Goal: Task Accomplishment & Management: Complete application form

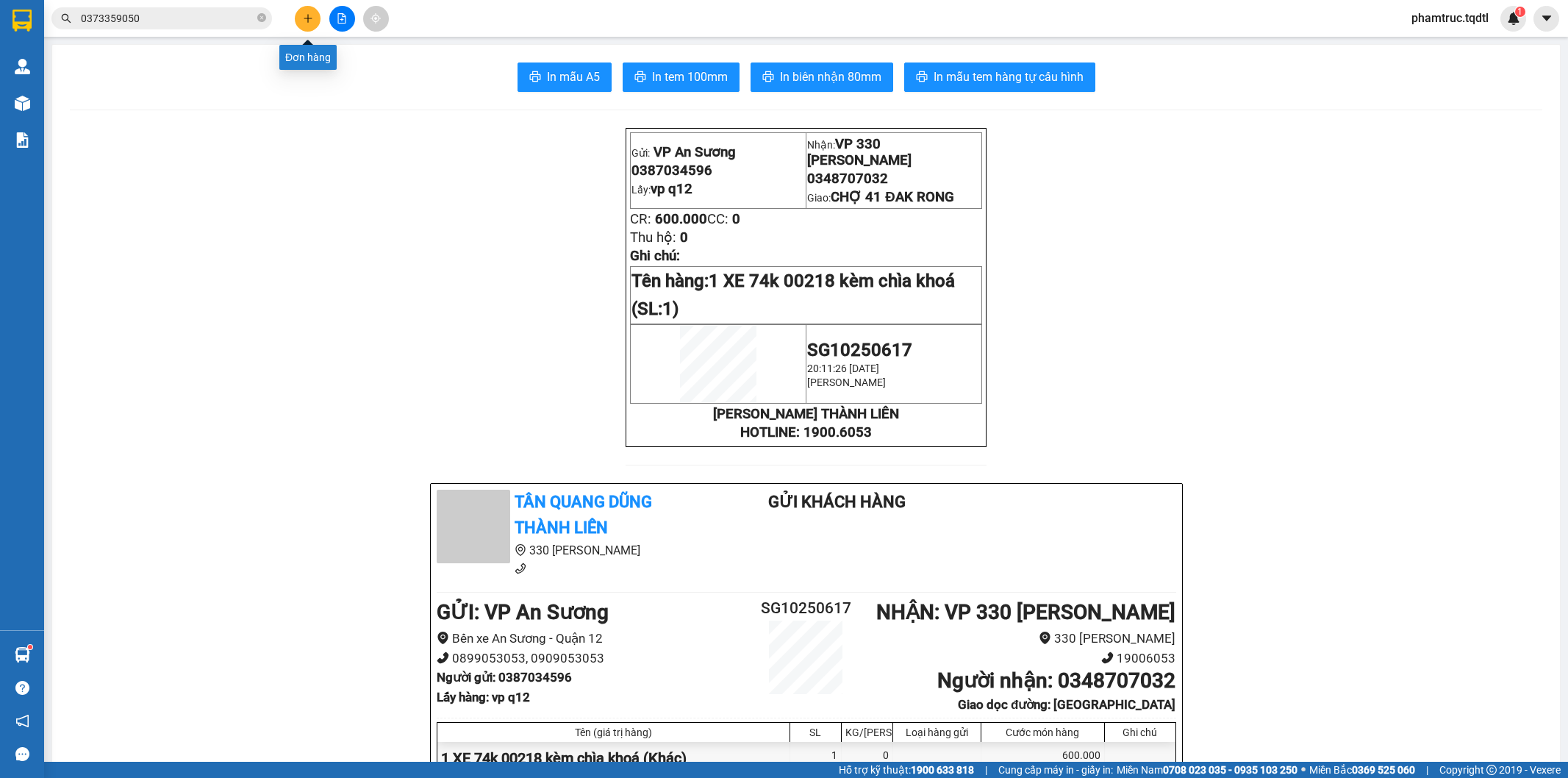
click at [314, 12] on button at bounding box center [308, 18] width 26 height 26
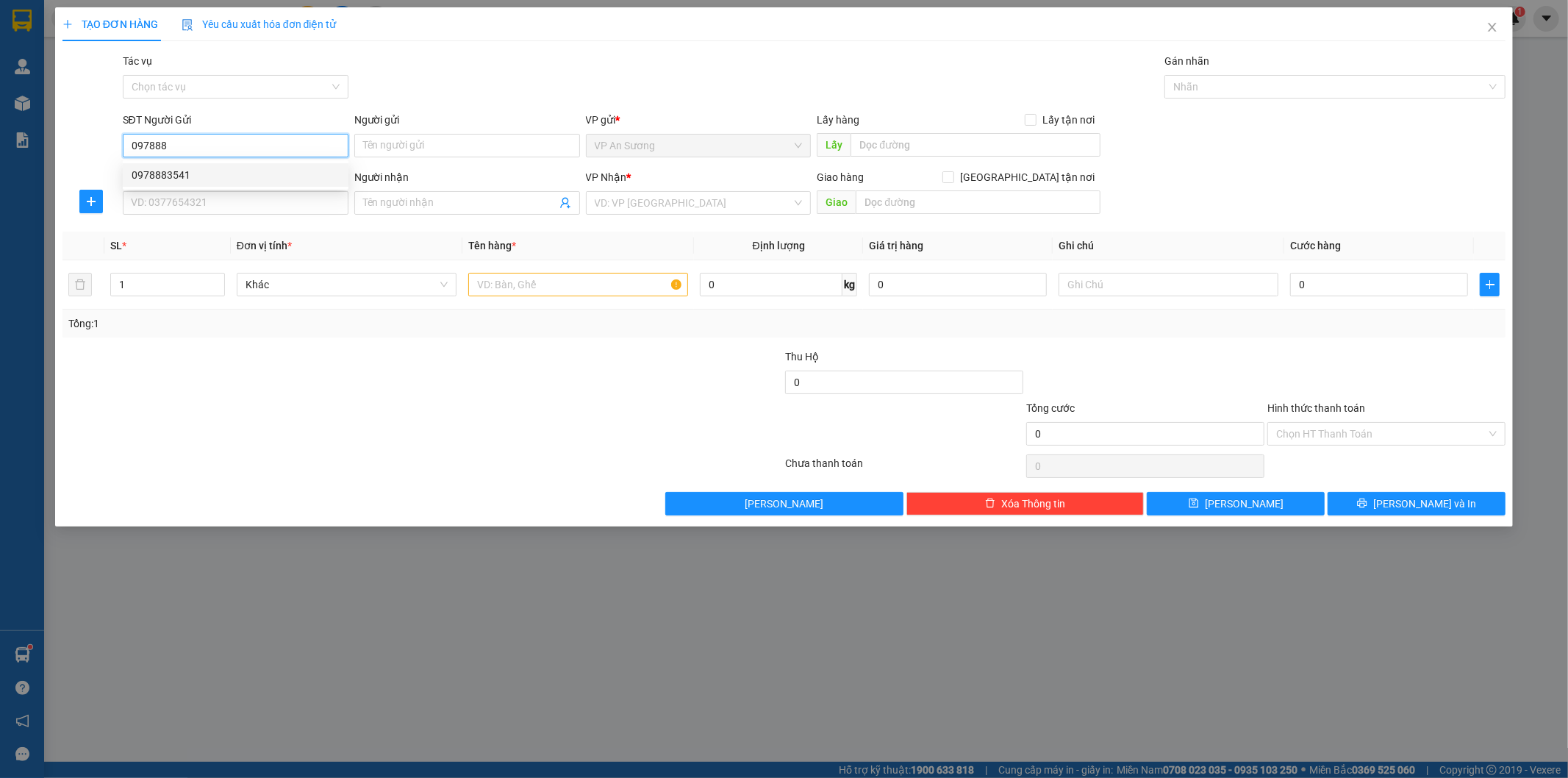
click at [190, 177] on div "0978883541" at bounding box center [235, 175] width 208 height 16
type input "0978883541"
type input "Q12"
type input "0966306772"
type input "PHONG CHƯƠNG HUẾ"
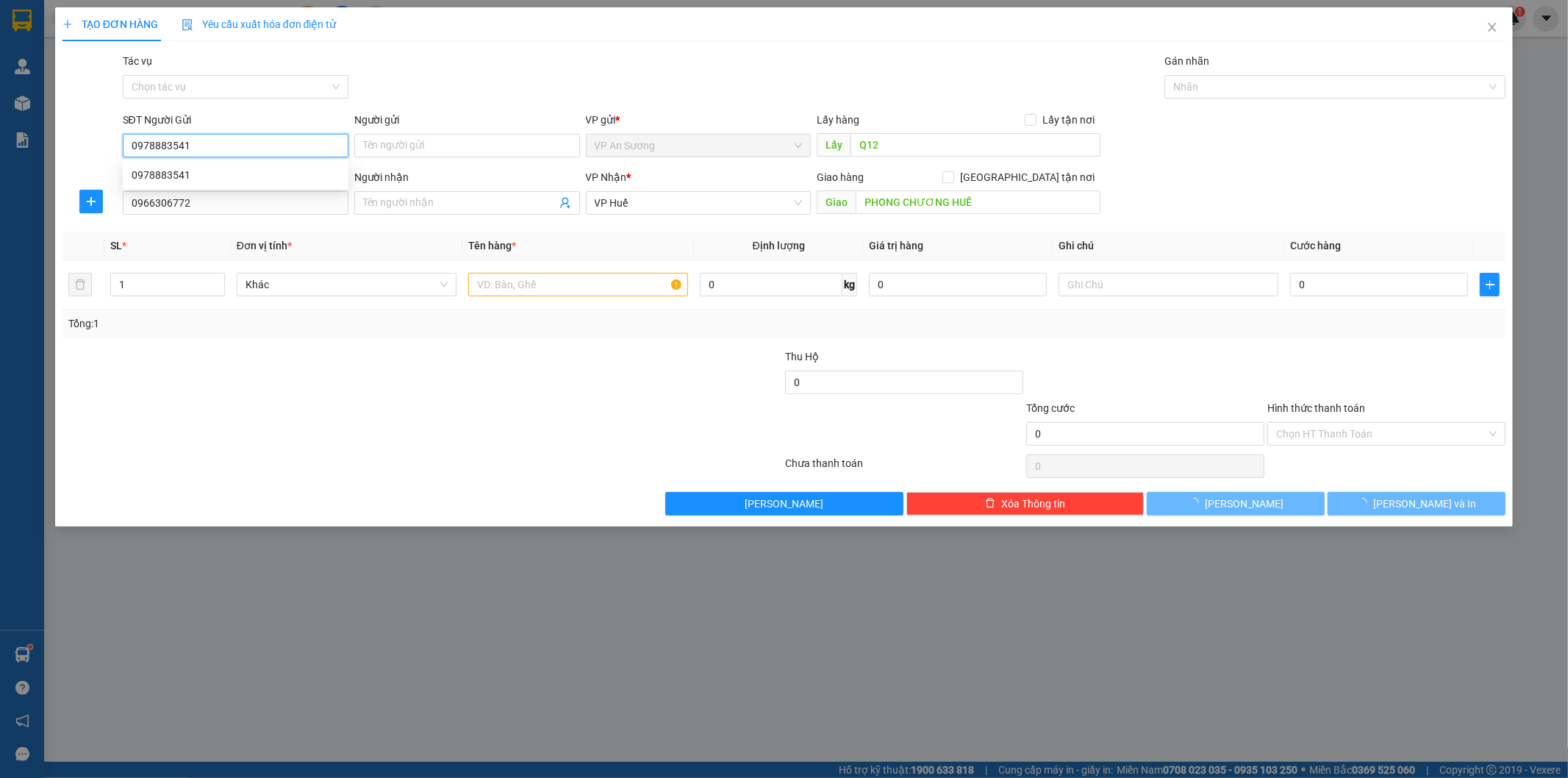
type input "300.000"
type input "0978883541"
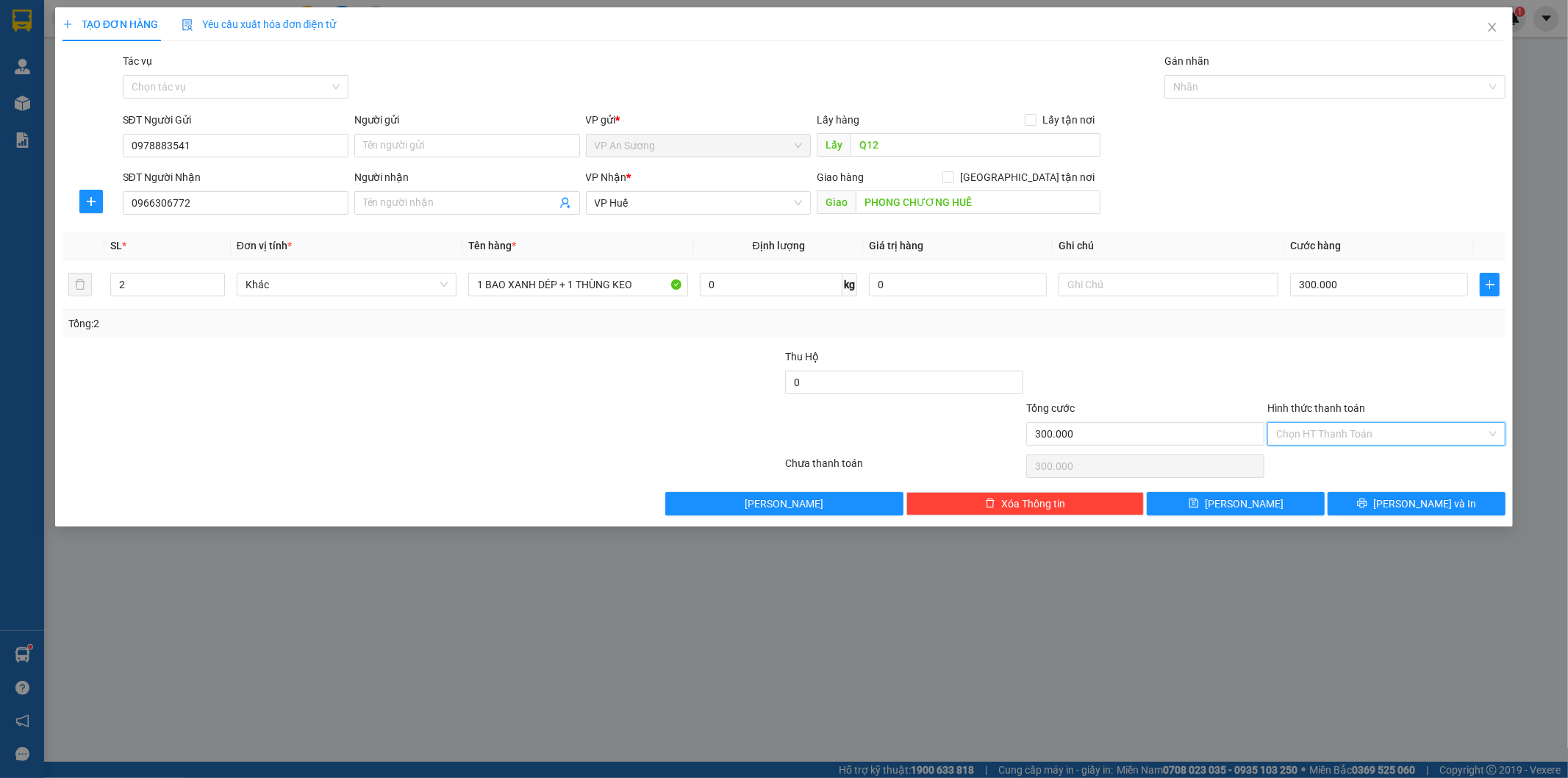
drag, startPoint x: 1412, startPoint y: 438, endPoint x: 1408, endPoint y: 450, distance: 12.6
click at [1412, 437] on input "Hình thức thanh toán" at bounding box center [1381, 434] width 210 height 22
click at [1409, 468] on div "Tại văn phòng" at bounding box center [1387, 463] width 221 height 16
type input "0"
click at [1367, 509] on button "[PERSON_NAME] và In" at bounding box center [1416, 504] width 178 height 24
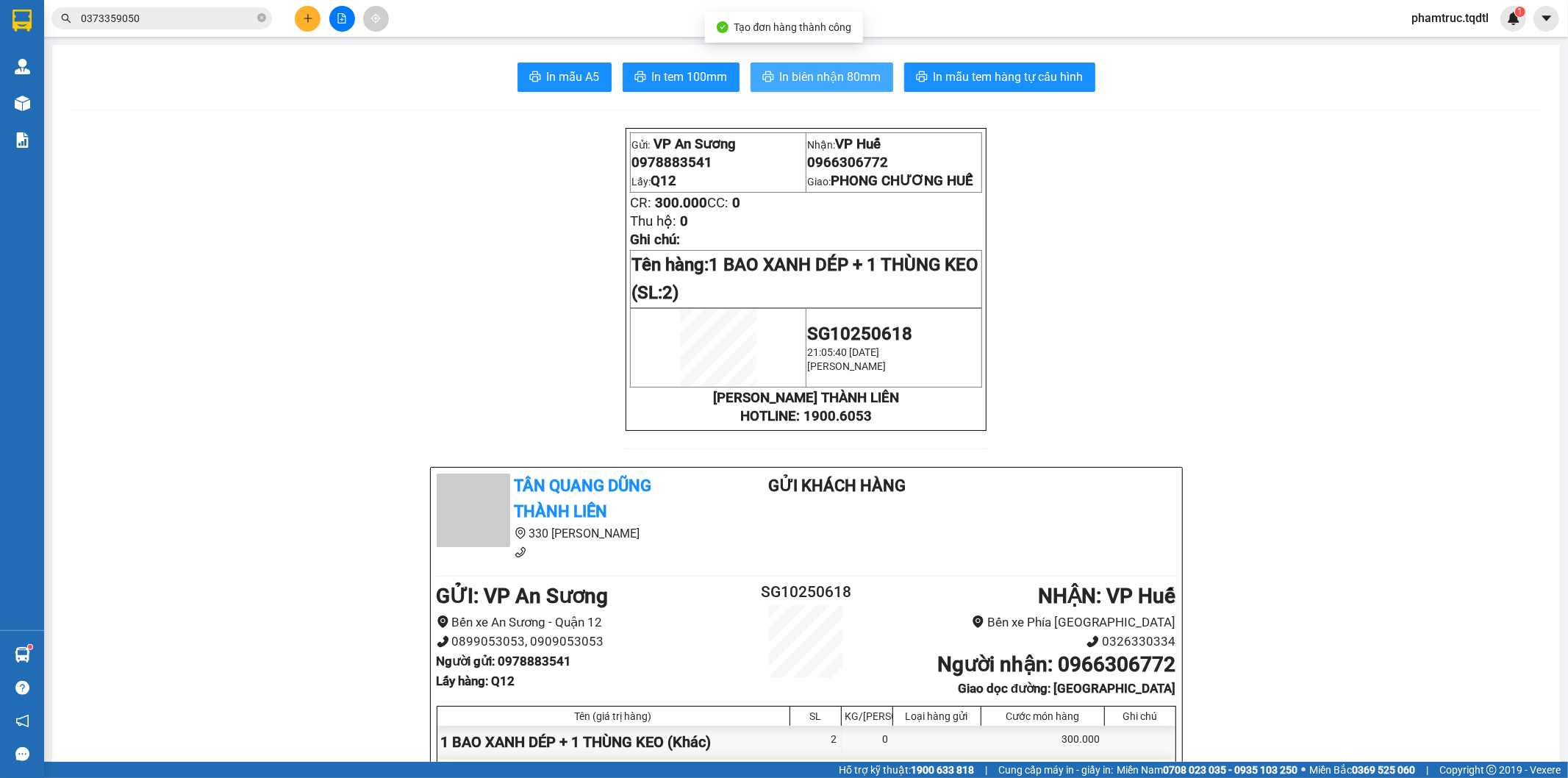
click at [818, 82] on span "In biên nhận 80mm" at bounding box center [831, 76] width 101 height 18
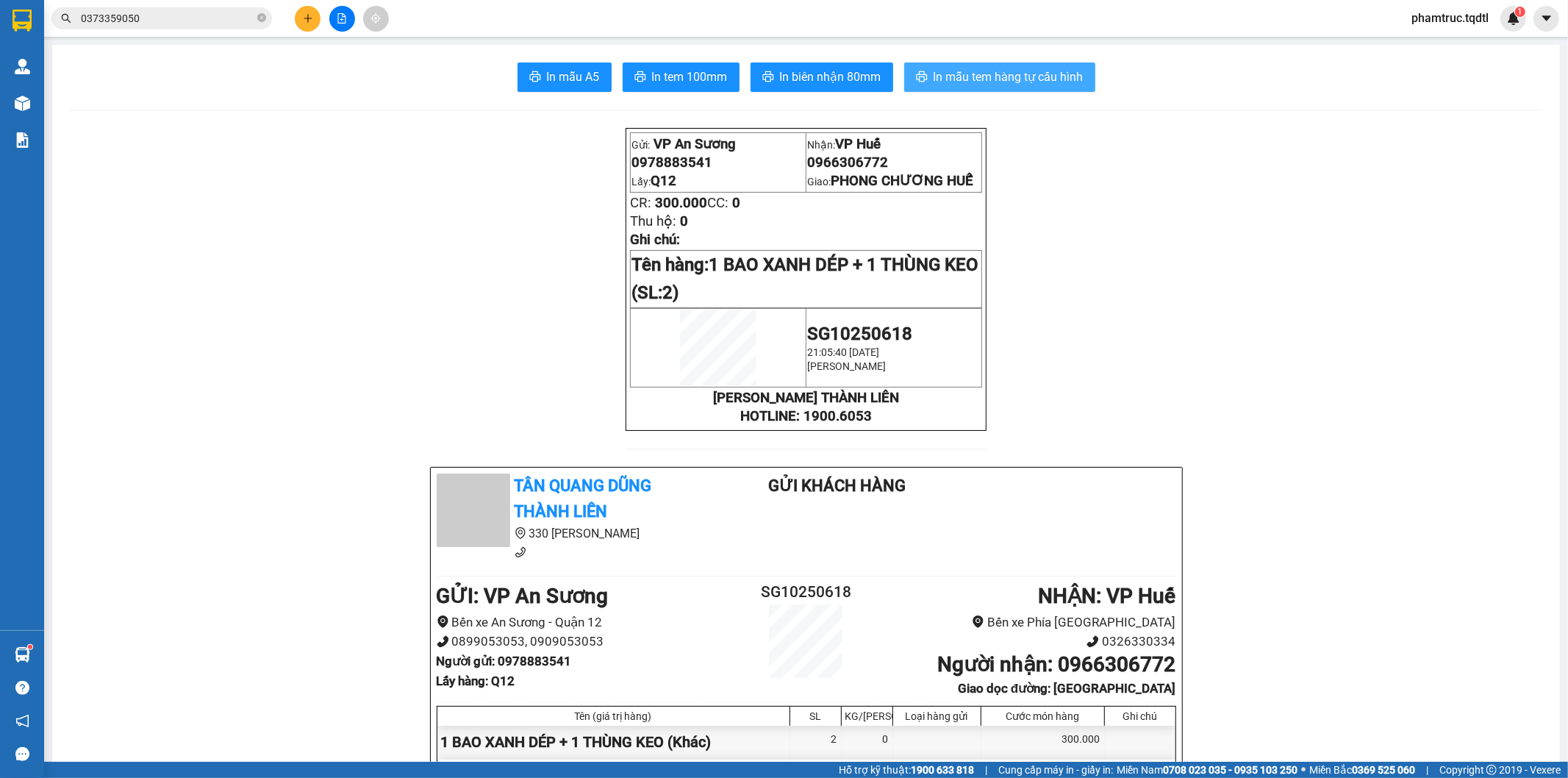
click at [959, 71] on span "In mẫu tem hàng tự cấu hình" at bounding box center [1009, 76] width 150 height 18
